Goal: Find contact information: Find contact information

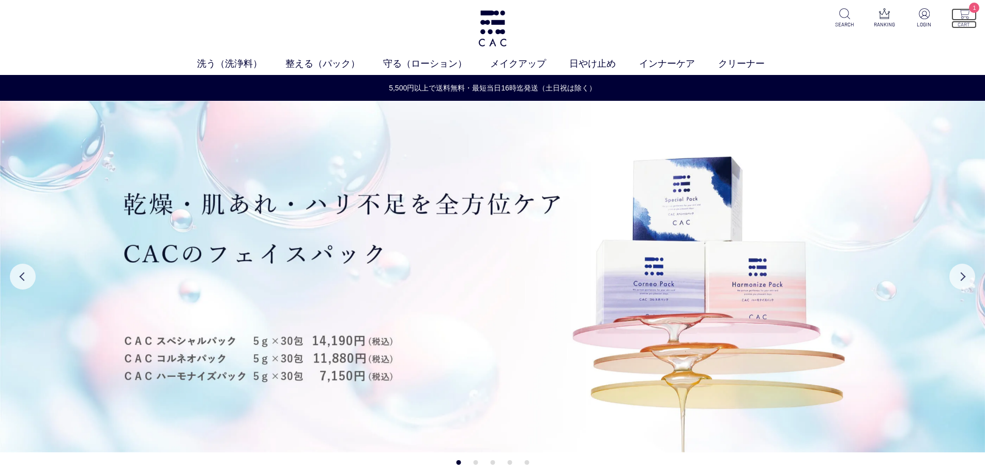
click at [967, 16] on img at bounding box center [963, 13] width 11 height 11
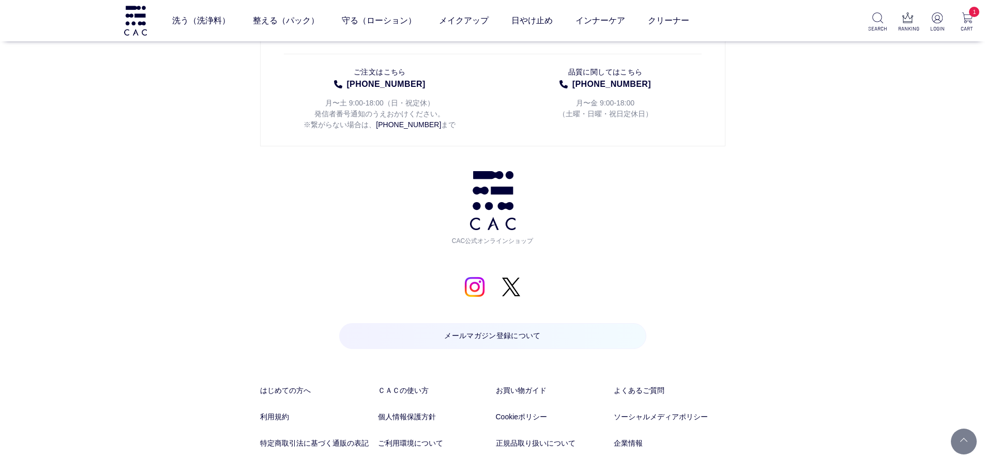
scroll to position [5457, 0]
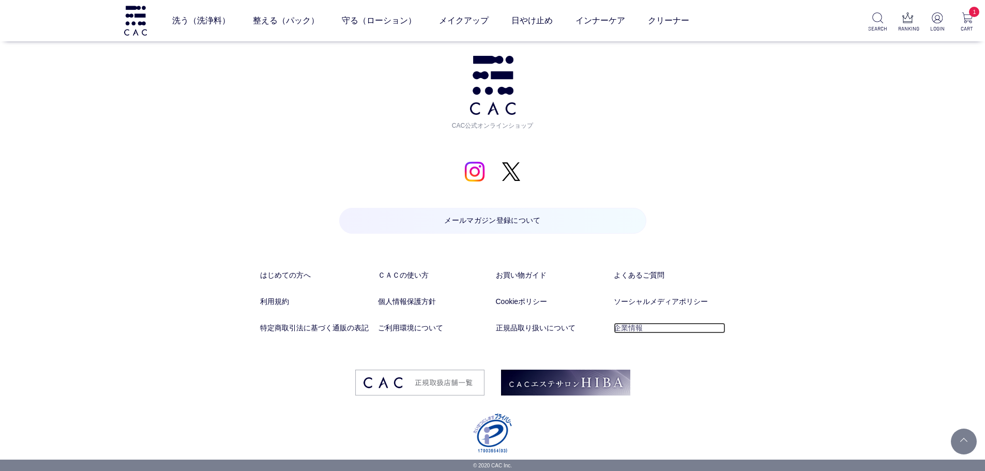
click at [627, 329] on link "企業情報" at bounding box center [670, 328] width 112 height 11
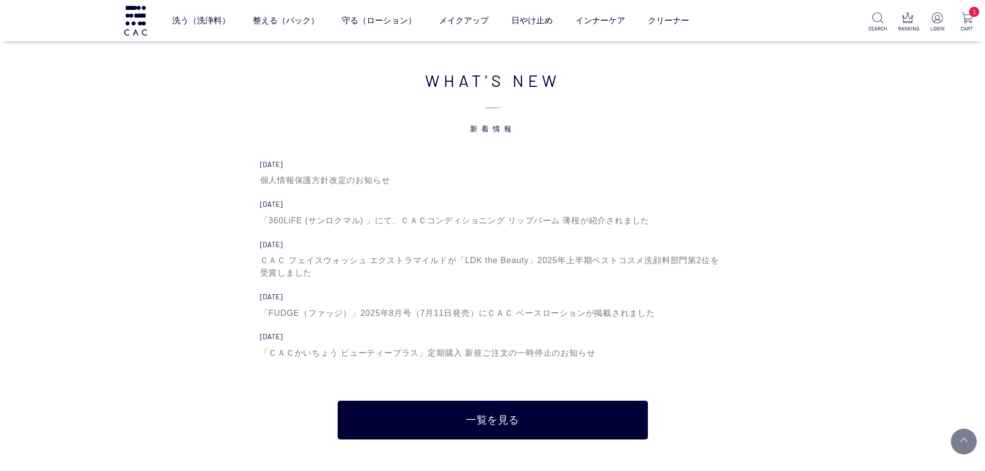
scroll to position [5457, 0]
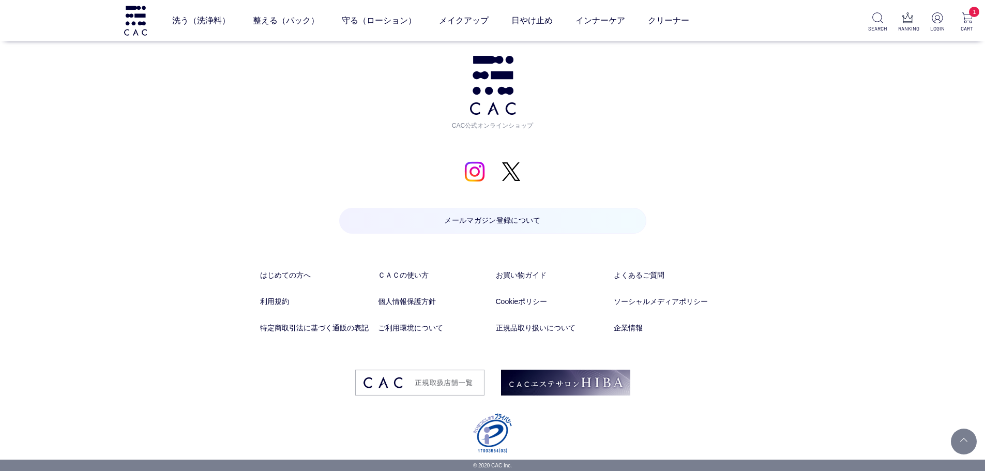
drag, startPoint x: 820, startPoint y: 59, endPoint x: 778, endPoint y: 323, distance: 266.8
click at [640, 327] on link "企業情報" at bounding box center [670, 328] width 112 height 11
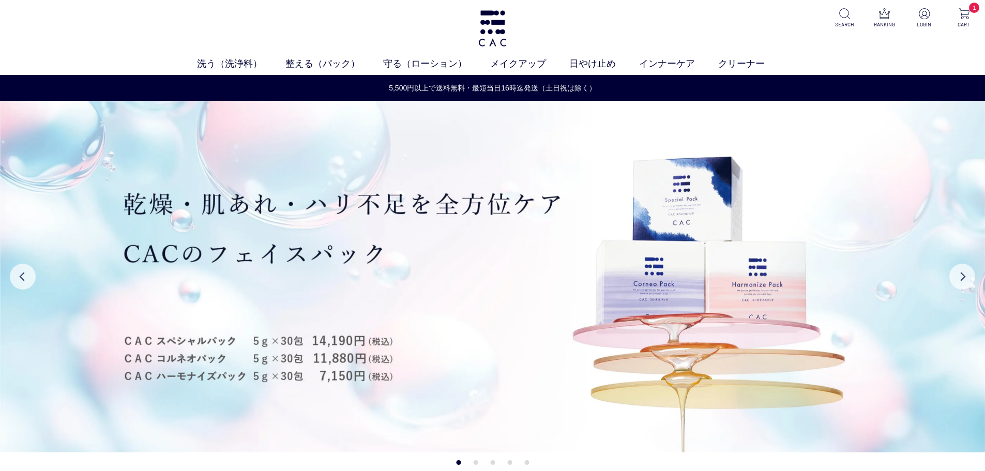
drag, startPoint x: 833, startPoint y: 189, endPoint x: 833, endPoint y: 452, distance: 263.6
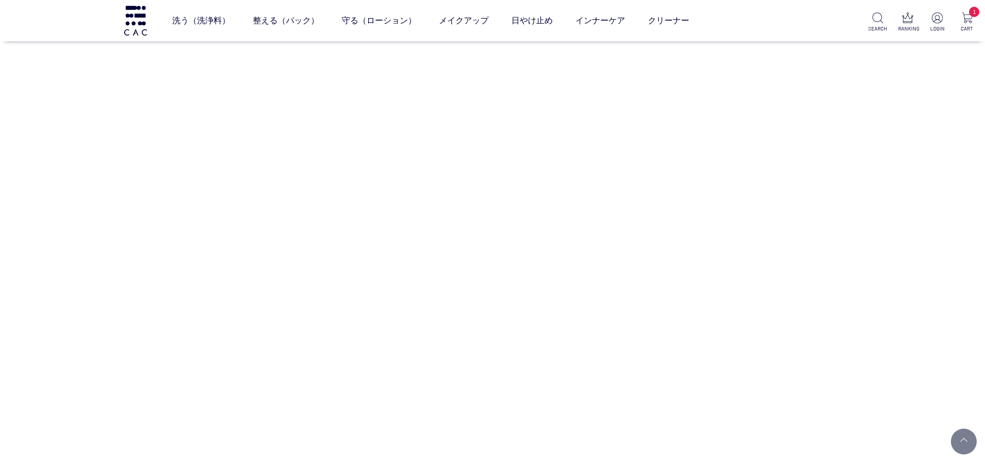
scroll to position [5457, 0]
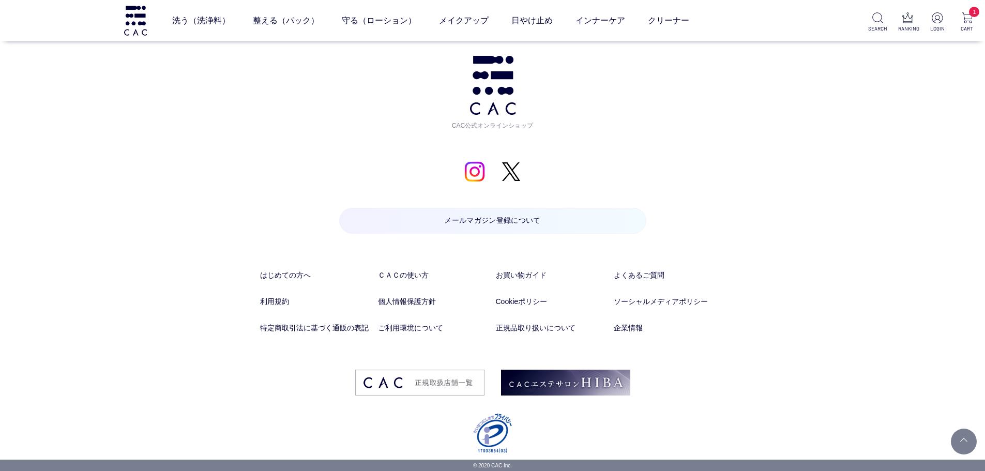
drag, startPoint x: 821, startPoint y: 55, endPoint x: 837, endPoint y: 495, distance: 440.2
click at [624, 326] on link "企業情報" at bounding box center [670, 328] width 112 height 11
